Goal: Information Seeking & Learning: Learn about a topic

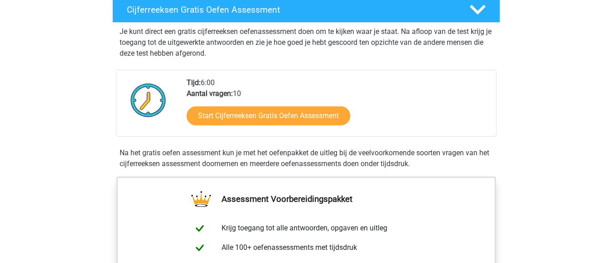
scroll to position [181, 0]
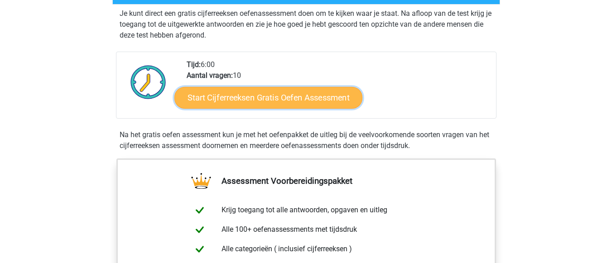
click at [269, 108] on link "Start Cijferreeksen Gratis Oefen Assessment" at bounding box center [268, 98] width 188 height 22
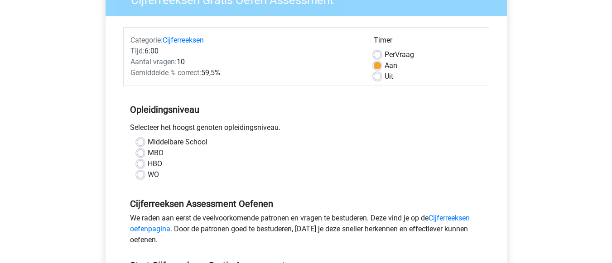
scroll to position [109, 0]
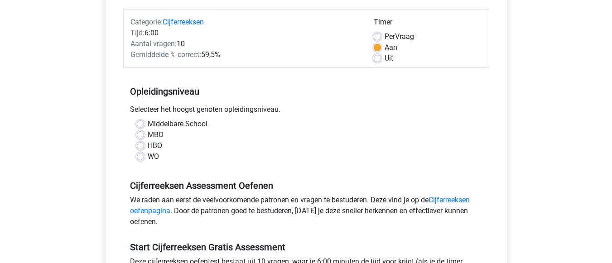
click at [148, 124] on label "Middelbare School" at bounding box center [178, 124] width 60 height 11
click at [140, 124] on input "Middelbare School" at bounding box center [140, 123] width 7 height 9
radio input "true"
click at [137, 130] on input "MBO" at bounding box center [140, 134] width 7 height 9
radio input "true"
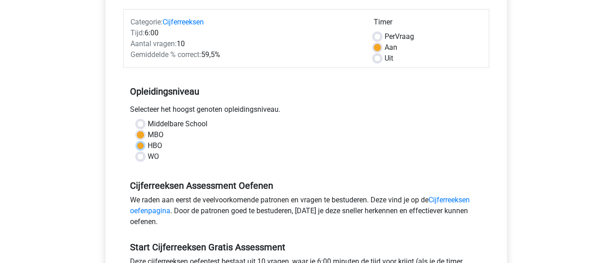
click at [137, 140] on input "HBO" at bounding box center [140, 144] width 7 height 9
radio input "true"
click at [137, 151] on input "WO" at bounding box center [140, 155] width 7 height 9
radio input "true"
click at [137, 140] on input "HBO" at bounding box center [140, 144] width 7 height 9
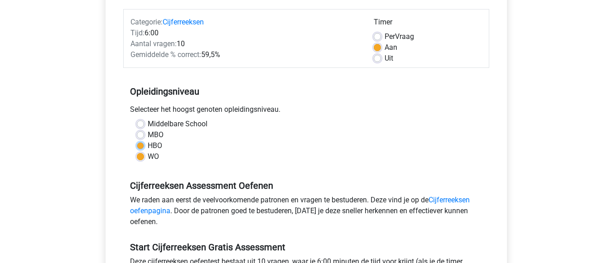
radio input "true"
click at [137, 130] on input "MBO" at bounding box center [140, 134] width 7 height 9
radio input "true"
click at [137, 119] on input "Middelbare School" at bounding box center [140, 123] width 7 height 9
radio input "true"
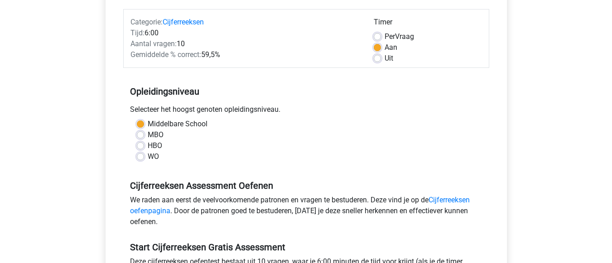
click at [237, 139] on div "MBO" at bounding box center [306, 135] width 339 height 11
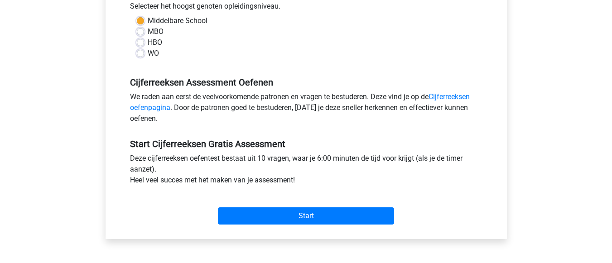
scroll to position [215, 0]
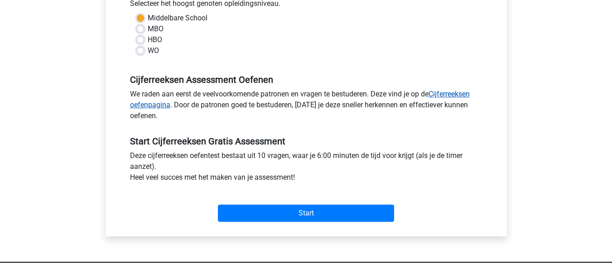
click at [461, 98] on link "Cijferreeksen oefenpagina" at bounding box center [300, 99] width 340 height 19
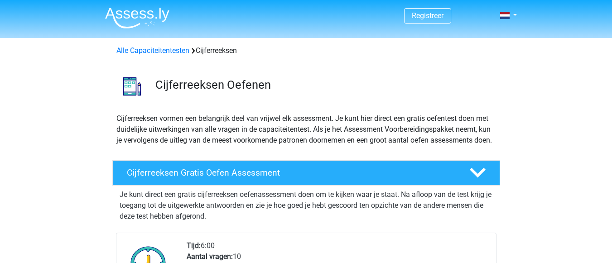
click at [468, 216] on p "Je kunt direct een gratis cijferreeksen oefenassessment doen om te kijken waar …" at bounding box center [306, 205] width 373 height 33
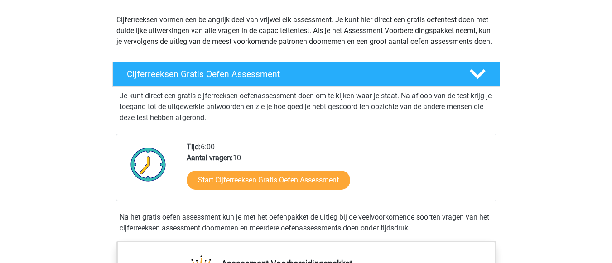
scroll to position [104, 0]
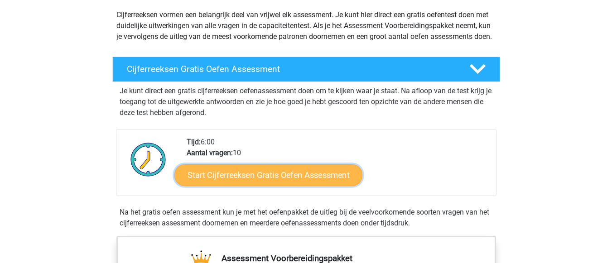
click at [309, 183] on link "Start Cijferreeksen Gratis Oefen Assessment" at bounding box center [268, 175] width 188 height 22
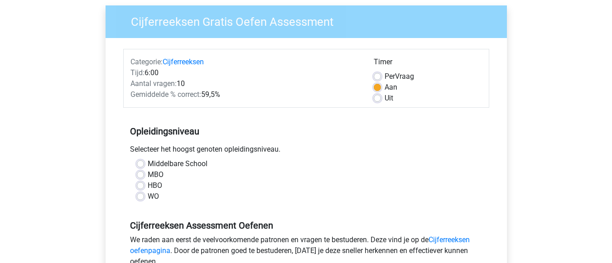
scroll to position [70, 0]
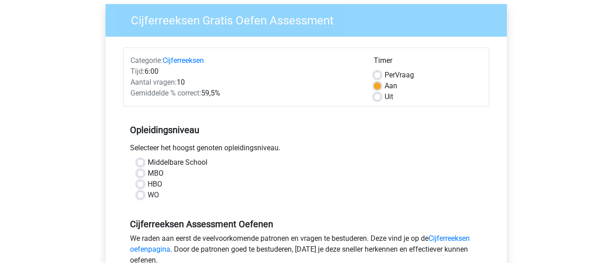
click at [148, 173] on label "MBO" at bounding box center [156, 173] width 16 height 11
click at [143, 173] on input "MBO" at bounding box center [140, 172] width 7 height 9
radio input "true"
click at [148, 161] on label "Middelbare School" at bounding box center [178, 162] width 60 height 11
click at [142, 161] on input "Middelbare School" at bounding box center [140, 161] width 7 height 9
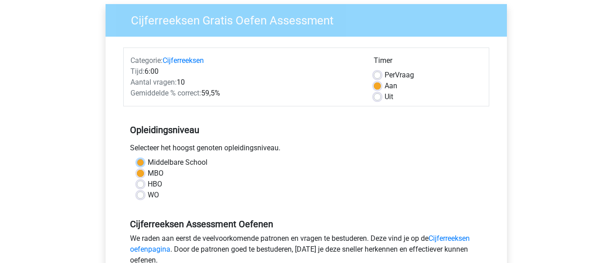
radio input "true"
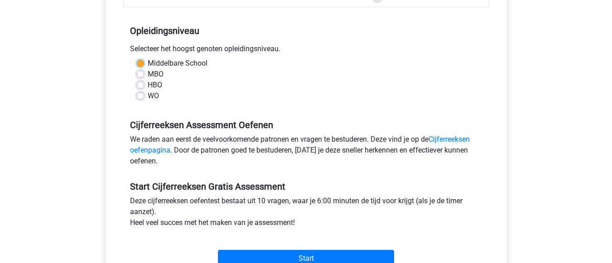
scroll to position [194, 0]
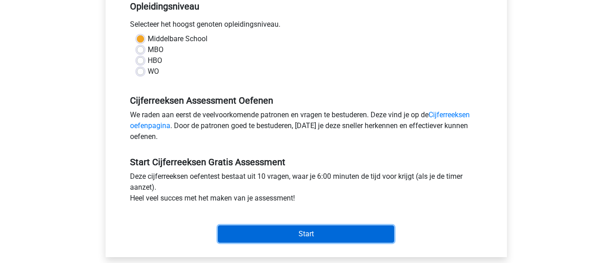
click at [340, 234] on input "Start" at bounding box center [306, 234] width 176 height 17
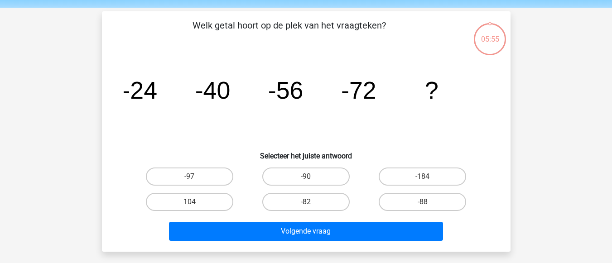
scroll to position [33, 0]
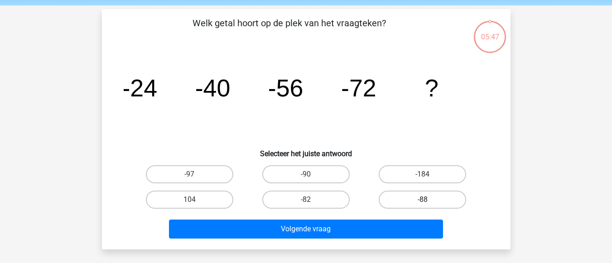
click at [439, 201] on label "-88" at bounding box center [422, 200] width 87 height 18
click at [429, 201] on input "-88" at bounding box center [426, 203] width 6 height 6
radio input "true"
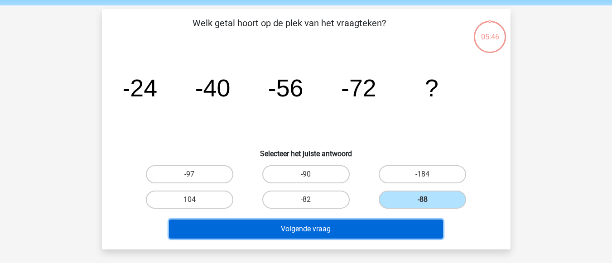
click at [390, 230] on button "Volgende vraag" at bounding box center [306, 229] width 274 height 19
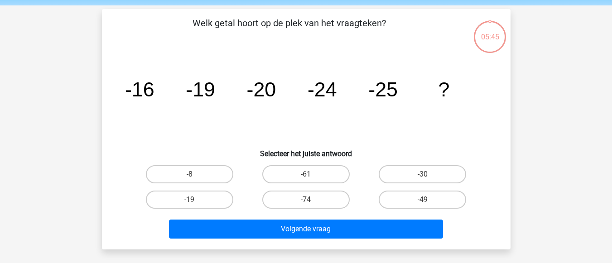
scroll to position [42, 0]
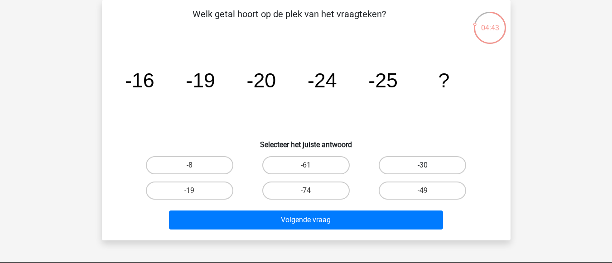
click at [438, 168] on label "-30" at bounding box center [422, 165] width 87 height 18
click at [429, 168] on input "-30" at bounding box center [426, 168] width 6 height 6
radio input "true"
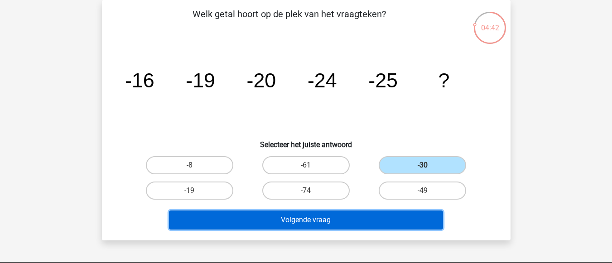
click at [361, 226] on button "Volgende vraag" at bounding box center [306, 220] width 274 height 19
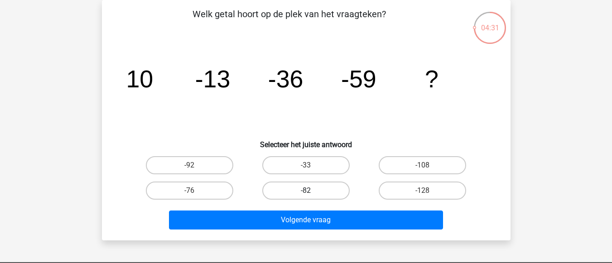
click at [327, 187] on label "-82" at bounding box center [305, 191] width 87 height 18
click at [312, 191] on input "-82" at bounding box center [309, 194] width 6 height 6
radio input "true"
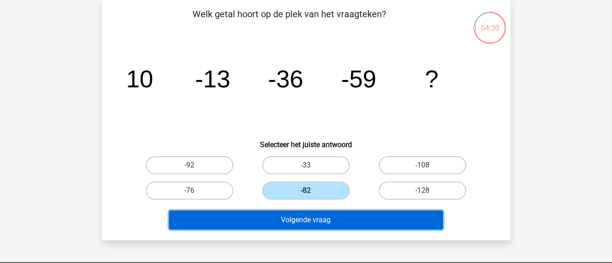
click at [338, 217] on button "Volgende vraag" at bounding box center [306, 220] width 274 height 19
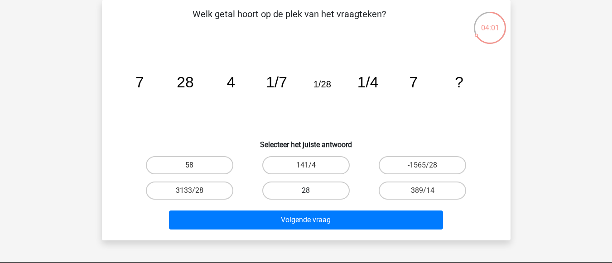
click at [332, 189] on label "28" at bounding box center [305, 191] width 87 height 18
click at [312, 191] on input "28" at bounding box center [309, 194] width 6 height 6
radio input "true"
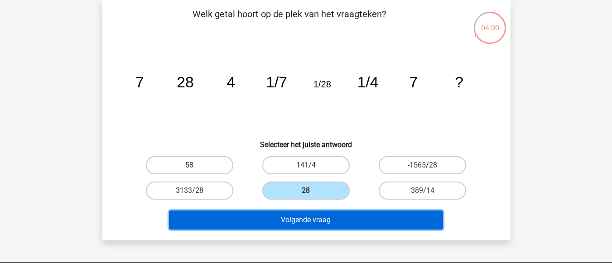
click at [358, 224] on button "Volgende vraag" at bounding box center [306, 220] width 274 height 19
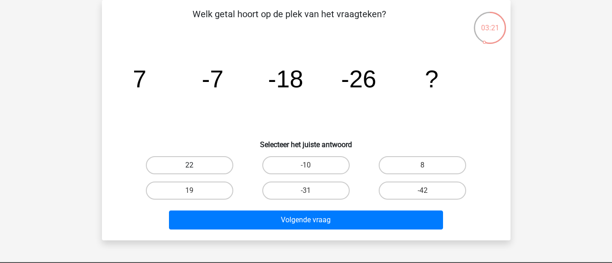
click at [207, 160] on label "22" at bounding box center [189, 165] width 87 height 18
click at [195, 165] on input "22" at bounding box center [192, 168] width 6 height 6
radio input "true"
click at [192, 164] on label "22" at bounding box center [189, 165] width 87 height 18
click at [192, 165] on input "22" at bounding box center [192, 168] width 6 height 6
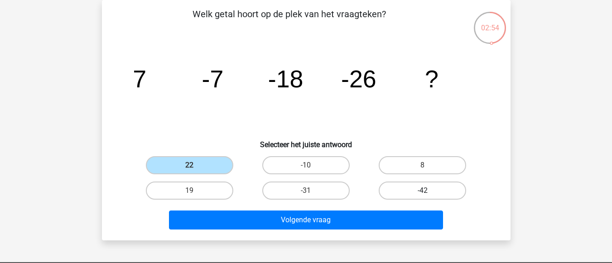
click at [428, 189] on label "-42" at bounding box center [422, 191] width 87 height 18
click at [428, 191] on input "-42" at bounding box center [426, 194] width 6 height 6
radio input "true"
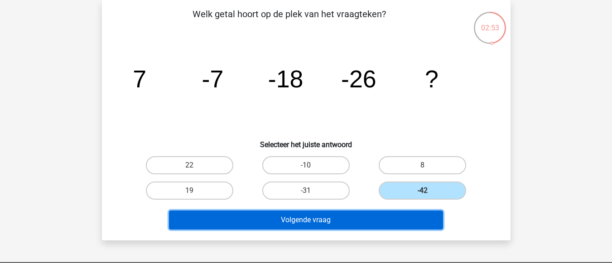
click at [351, 222] on button "Volgende vraag" at bounding box center [306, 220] width 274 height 19
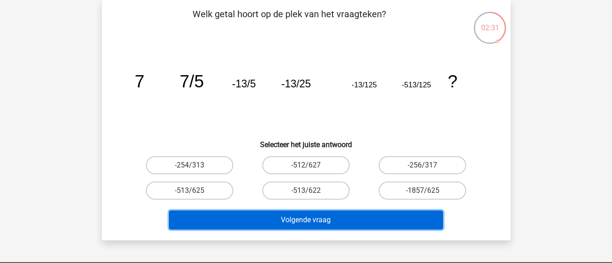
click at [393, 228] on button "Volgende vraag" at bounding box center [306, 220] width 274 height 19
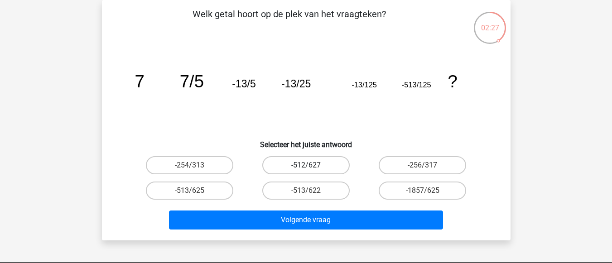
click at [320, 165] on label "-512/627" at bounding box center [305, 165] width 87 height 18
click at [312, 165] on input "-512/627" at bounding box center [309, 168] width 6 height 6
radio input "true"
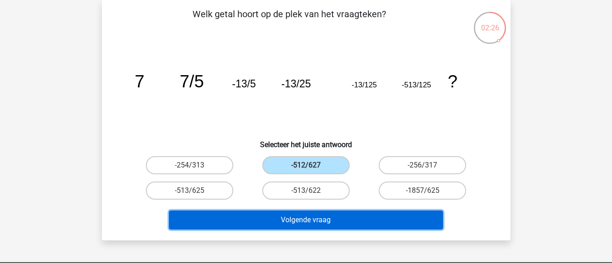
click at [359, 223] on button "Volgende vraag" at bounding box center [306, 220] width 274 height 19
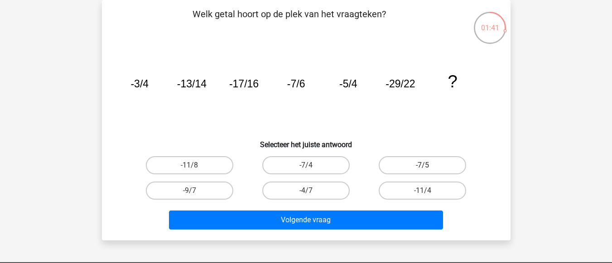
click at [435, 168] on label "-7/5" at bounding box center [422, 165] width 87 height 18
click at [429, 168] on input "-7/5" at bounding box center [426, 168] width 6 height 6
radio input "true"
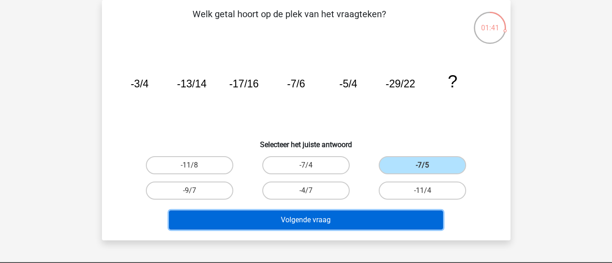
click at [395, 214] on button "Volgende vraag" at bounding box center [306, 220] width 274 height 19
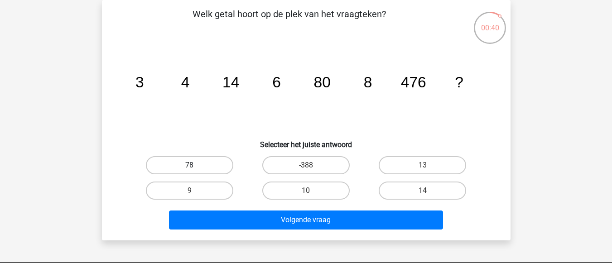
click at [207, 169] on label "78" at bounding box center [189, 165] width 87 height 18
click at [195, 169] on input "78" at bounding box center [192, 168] width 6 height 6
radio input "true"
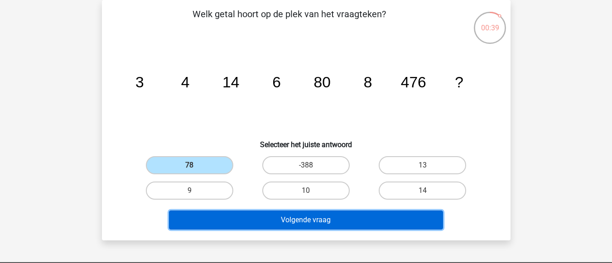
click at [357, 222] on button "Volgende vraag" at bounding box center [306, 220] width 274 height 19
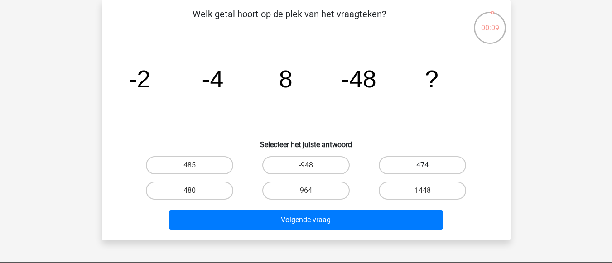
click at [429, 159] on label "474" at bounding box center [422, 165] width 87 height 18
click at [429, 165] on input "474" at bounding box center [426, 168] width 6 height 6
radio input "true"
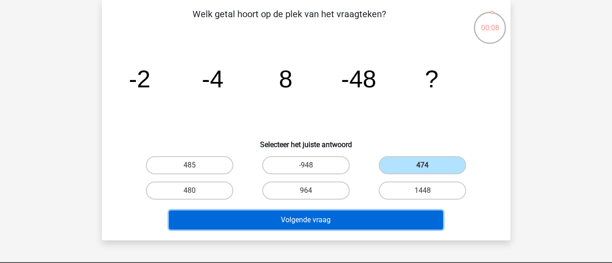
click at [372, 223] on button "Volgende vraag" at bounding box center [306, 220] width 274 height 19
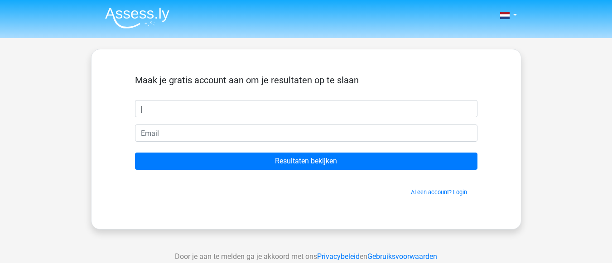
type input "j"
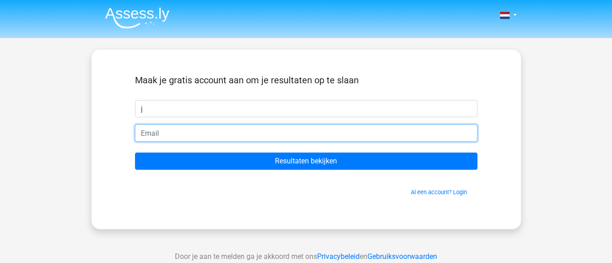
click at [298, 135] on input "email" at bounding box center [306, 133] width 343 height 17
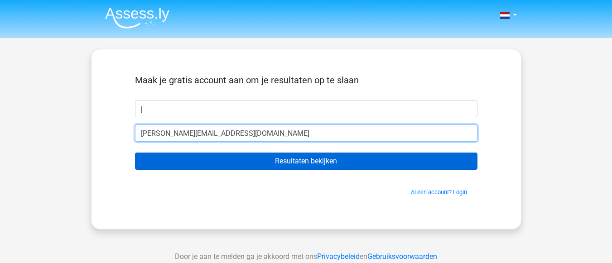
type input "[EMAIL_ADDRESS][DOMAIN_NAME]"
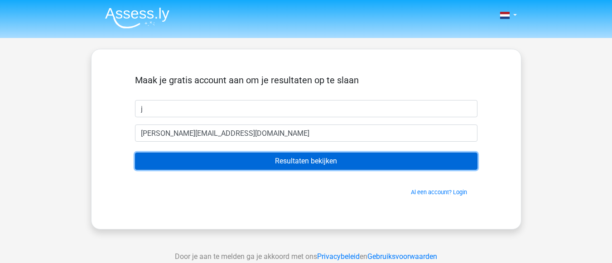
click at [314, 163] on input "Resultaten bekijken" at bounding box center [306, 161] width 343 height 17
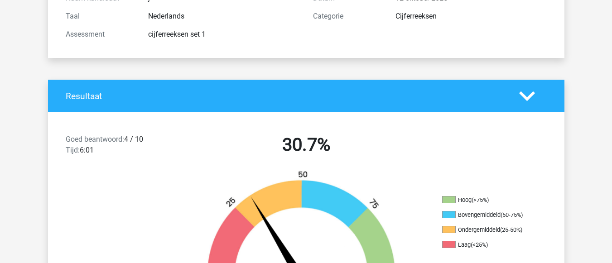
scroll to position [121, 0]
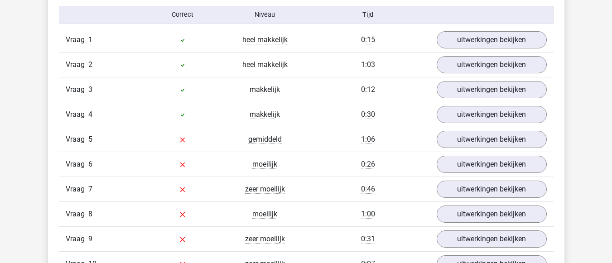
scroll to position [754, 0]
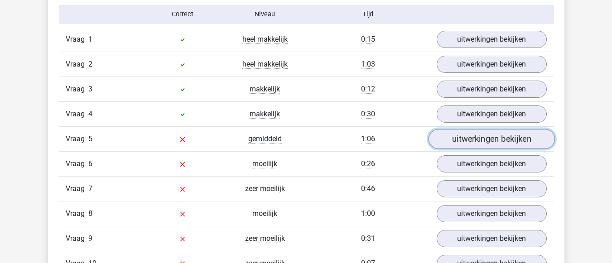
click at [521, 142] on link "uitwerkingen bekijken" at bounding box center [491, 139] width 126 height 20
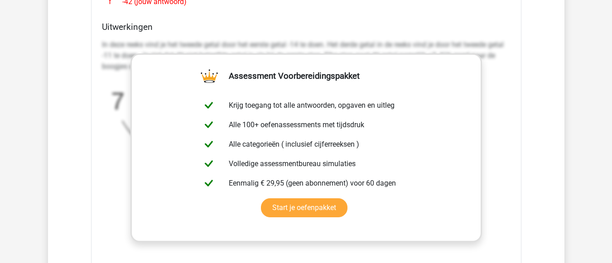
scroll to position [1103, 0]
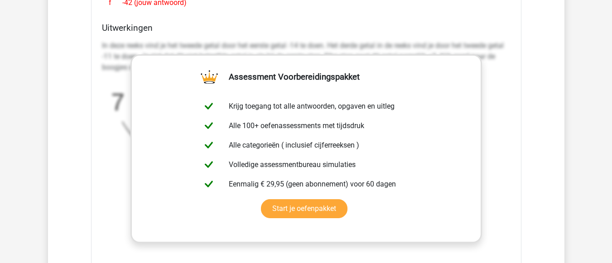
click at [486, 41] on p "In deze reeks vind je het tweede getal door het eerste getal -14 te doen. Het d…" at bounding box center [306, 56] width 409 height 33
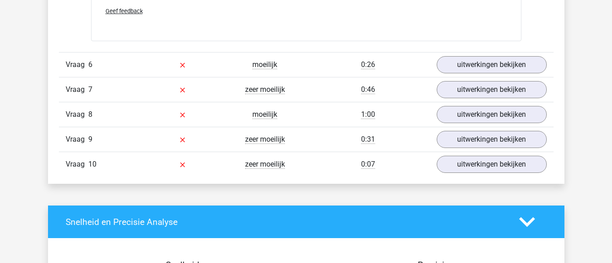
scroll to position [1414, 0]
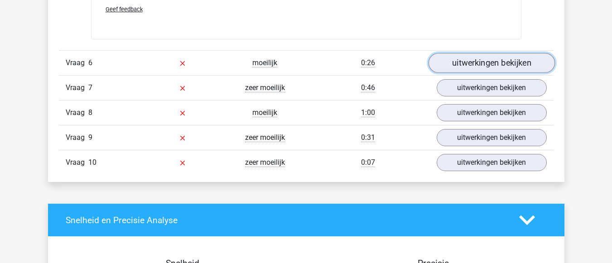
click at [510, 60] on link "uitwerkingen bekijken" at bounding box center [491, 63] width 126 height 20
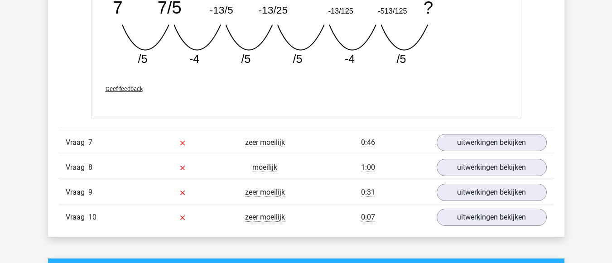
scroll to position [1759, 0]
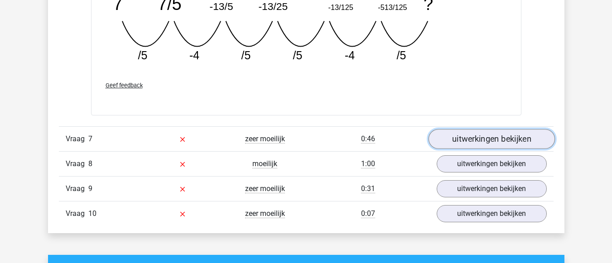
click at [518, 144] on link "uitwerkingen bekijken" at bounding box center [491, 139] width 126 height 20
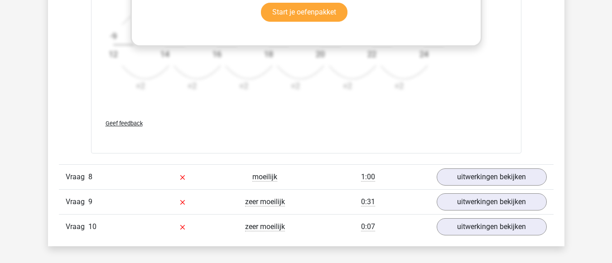
scroll to position [2306, 0]
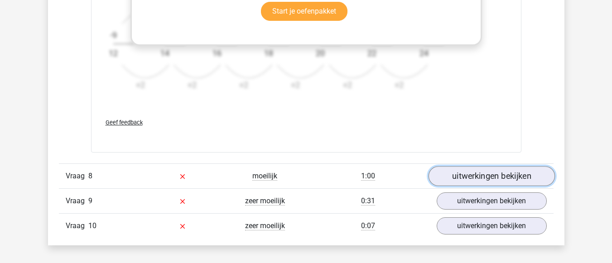
click at [515, 178] on link "uitwerkingen bekijken" at bounding box center [491, 176] width 126 height 20
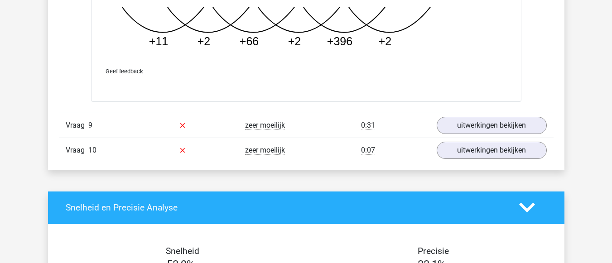
scroll to position [2835, 0]
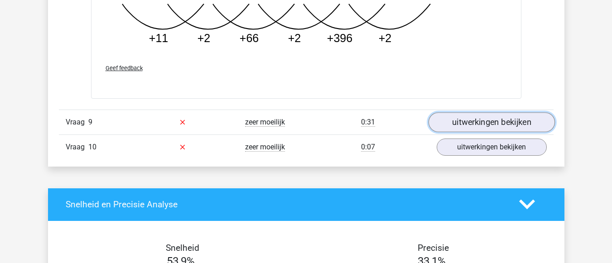
click at [511, 123] on link "uitwerkingen bekijken" at bounding box center [491, 122] width 126 height 20
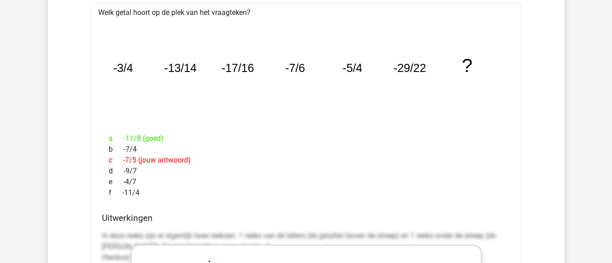
scroll to position [1916, 0]
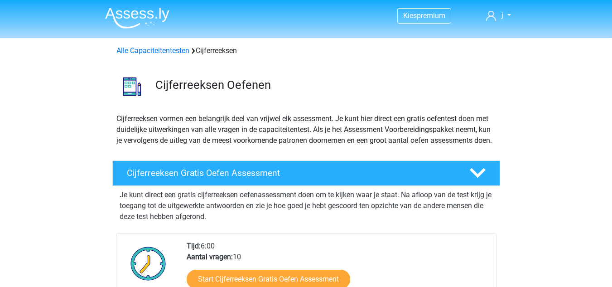
scroll to position [104, 0]
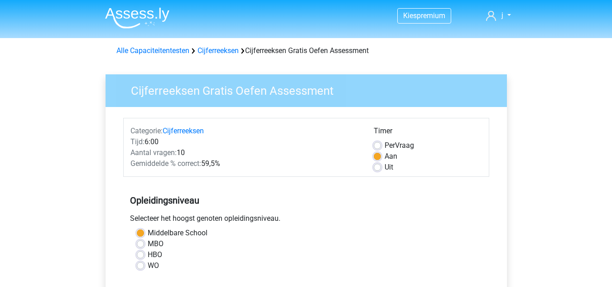
scroll to position [215, 0]
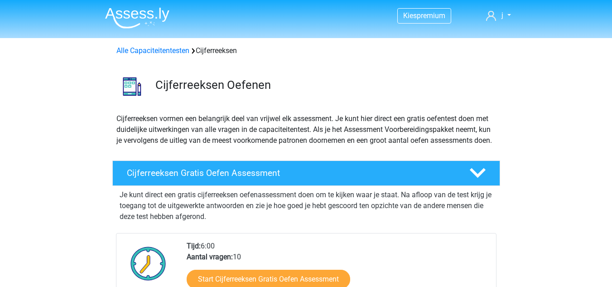
scroll to position [181, 0]
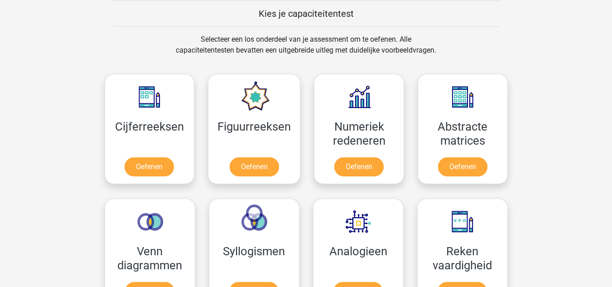
scroll to position [352, 0]
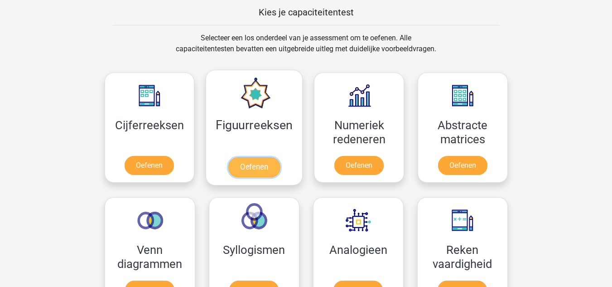
click at [257, 166] on link "Oefenen" at bounding box center [254, 167] width 52 height 20
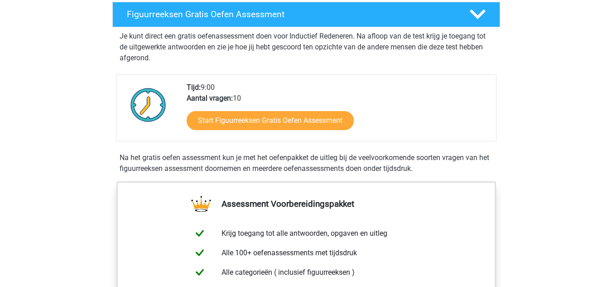
scroll to position [159, 0]
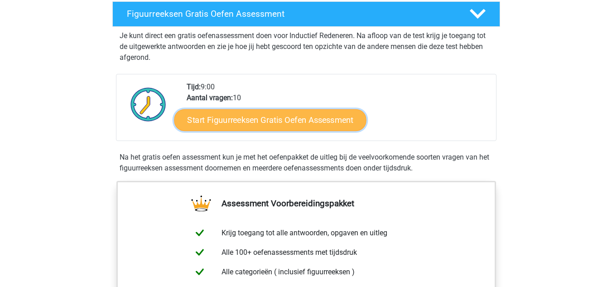
click at [321, 124] on link "Start Figuurreeksen Gratis Oefen Assessment" at bounding box center [270, 120] width 192 height 22
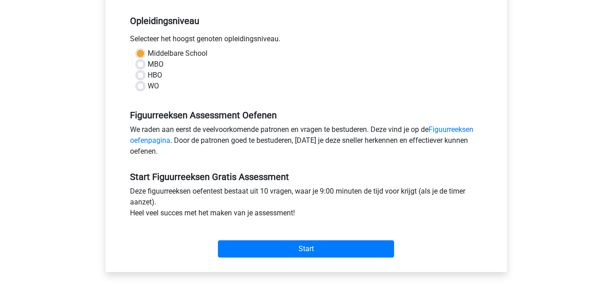
scroll to position [185, 0]
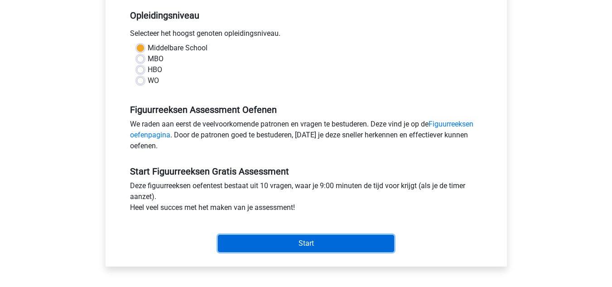
click at [334, 244] on input "Start" at bounding box center [306, 243] width 176 height 17
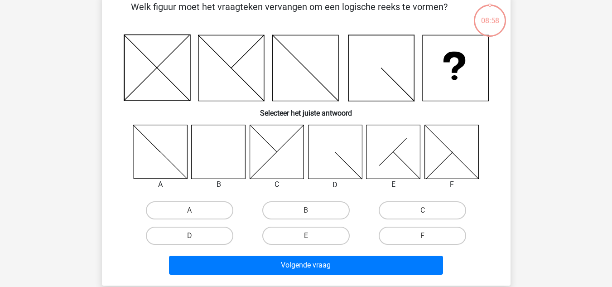
scroll to position [50, 0]
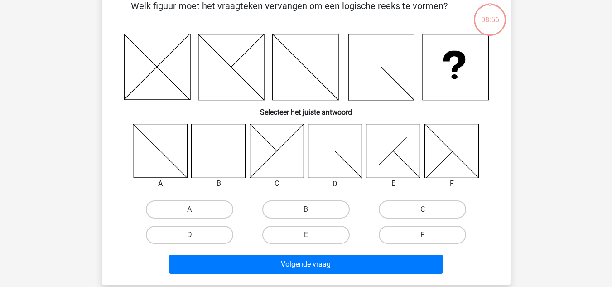
click at [211, 145] on icon at bounding box center [219, 151] width 54 height 54
click at [323, 208] on label "B" at bounding box center [305, 209] width 87 height 18
click at [312, 209] on input "B" at bounding box center [309, 212] width 6 height 6
radio input "true"
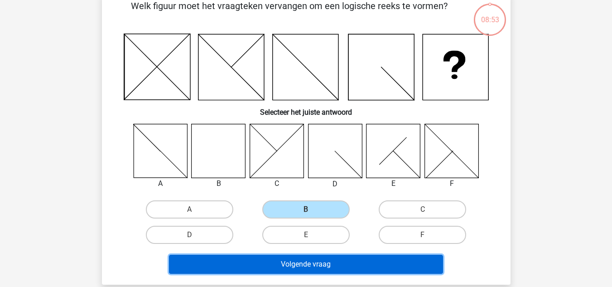
click at [409, 262] on button "Volgende vraag" at bounding box center [306, 264] width 274 height 19
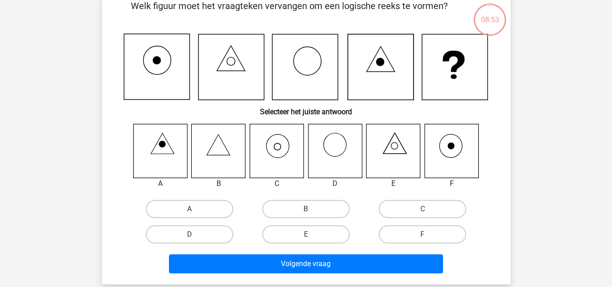
scroll to position [42, 0]
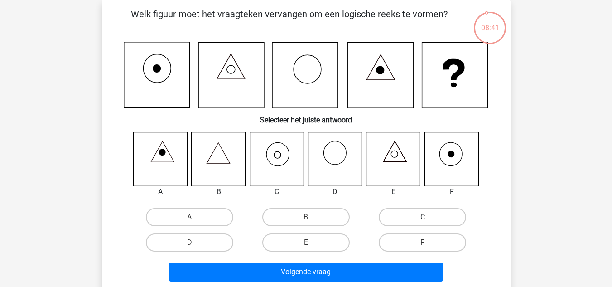
click at [420, 217] on label "C" at bounding box center [422, 217] width 87 height 18
click at [423, 217] on input "C" at bounding box center [426, 220] width 6 height 6
radio input "true"
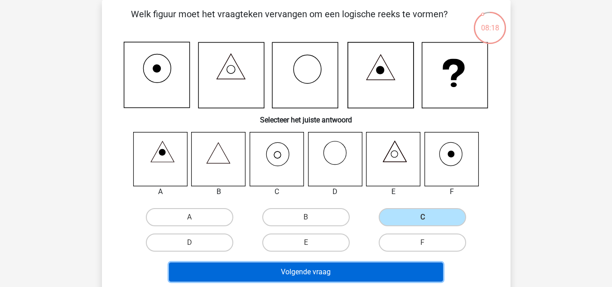
click at [366, 274] on button "Volgende vraag" at bounding box center [306, 271] width 274 height 19
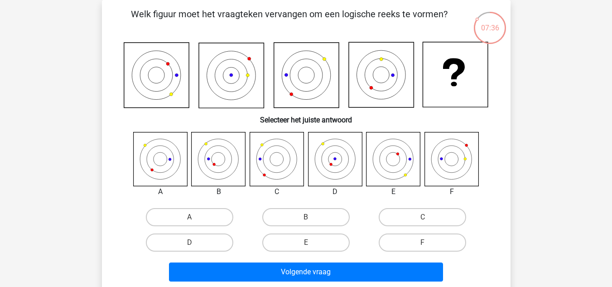
click at [218, 158] on icon at bounding box center [219, 159] width 54 height 54
click at [323, 213] on label "B" at bounding box center [305, 217] width 87 height 18
click at [312, 217] on input "B" at bounding box center [309, 220] width 6 height 6
radio input "true"
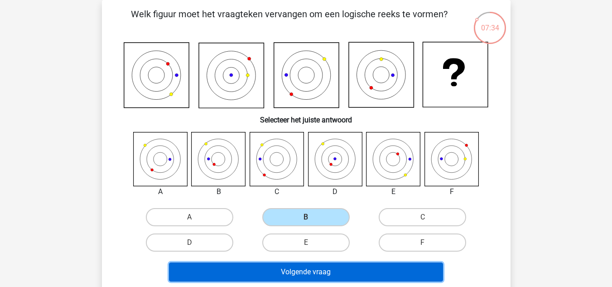
click at [365, 268] on button "Volgende vraag" at bounding box center [306, 271] width 274 height 19
